Goal: Find specific page/section: Find specific page/section

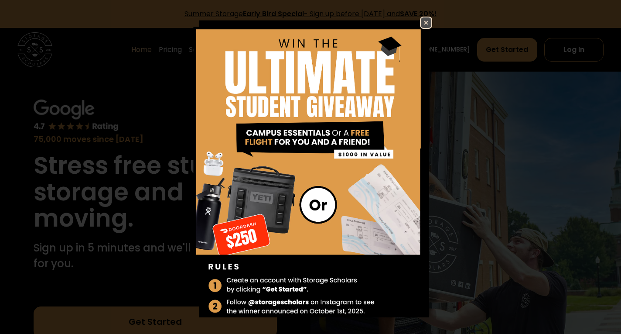
click at [421, 23] on img at bounding box center [426, 22] width 10 height 10
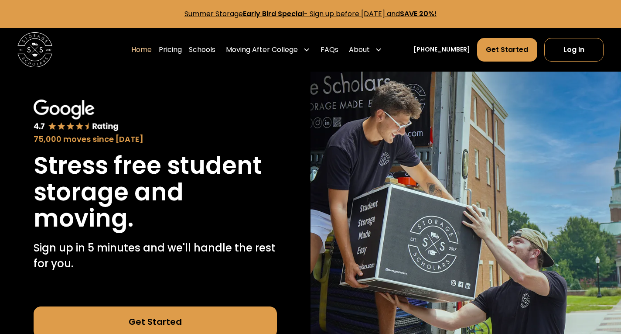
scroll to position [87, 0]
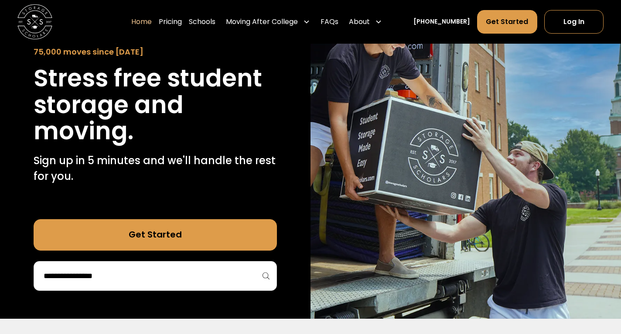
click at [176, 264] on div at bounding box center [156, 276] width 244 height 30
click at [169, 270] on input "search" at bounding box center [156, 275] width 226 height 15
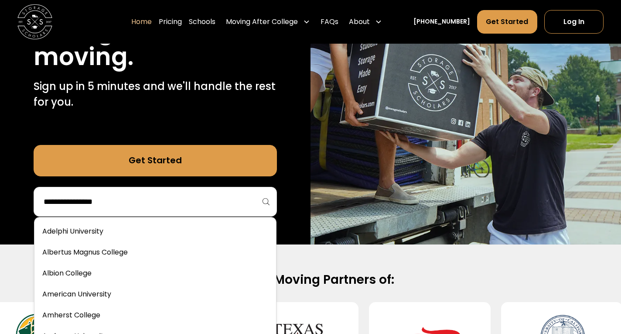
scroll to position [174, 0]
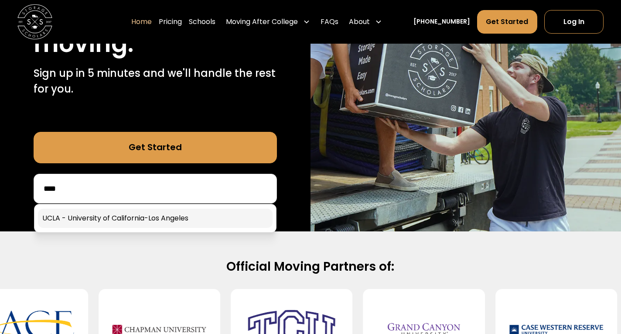
type input "****"
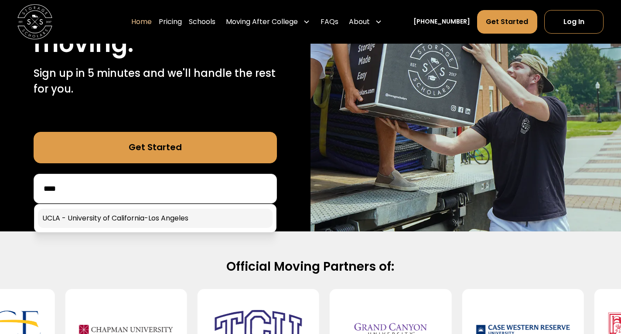
click at [208, 218] on link at bounding box center [155, 218] width 235 height 19
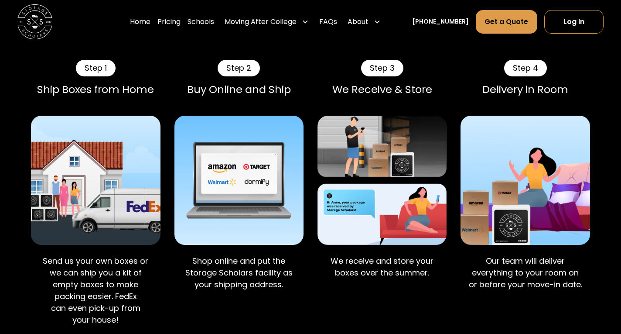
scroll to position [611, 0]
